Goal: Find specific page/section: Find specific page/section

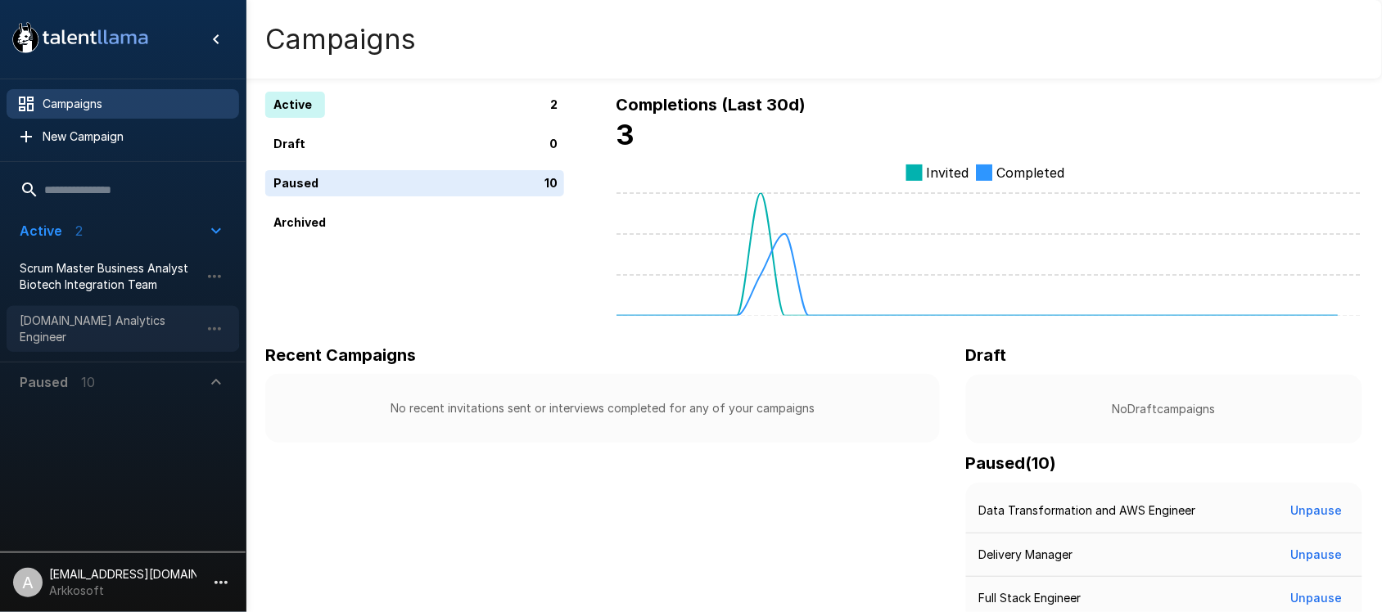
click at [94, 317] on span "[DOMAIN_NAME] Analytics Engineer" at bounding box center [110, 329] width 180 height 33
